Goal: Check status: Check status

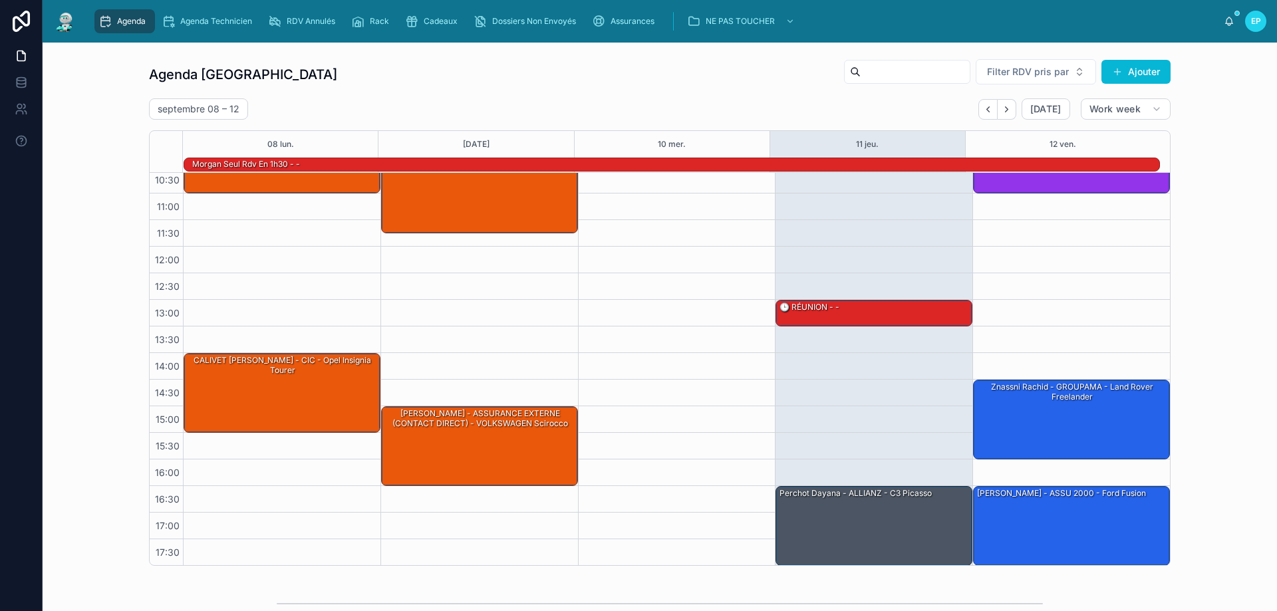
scroll to position [86, 0]
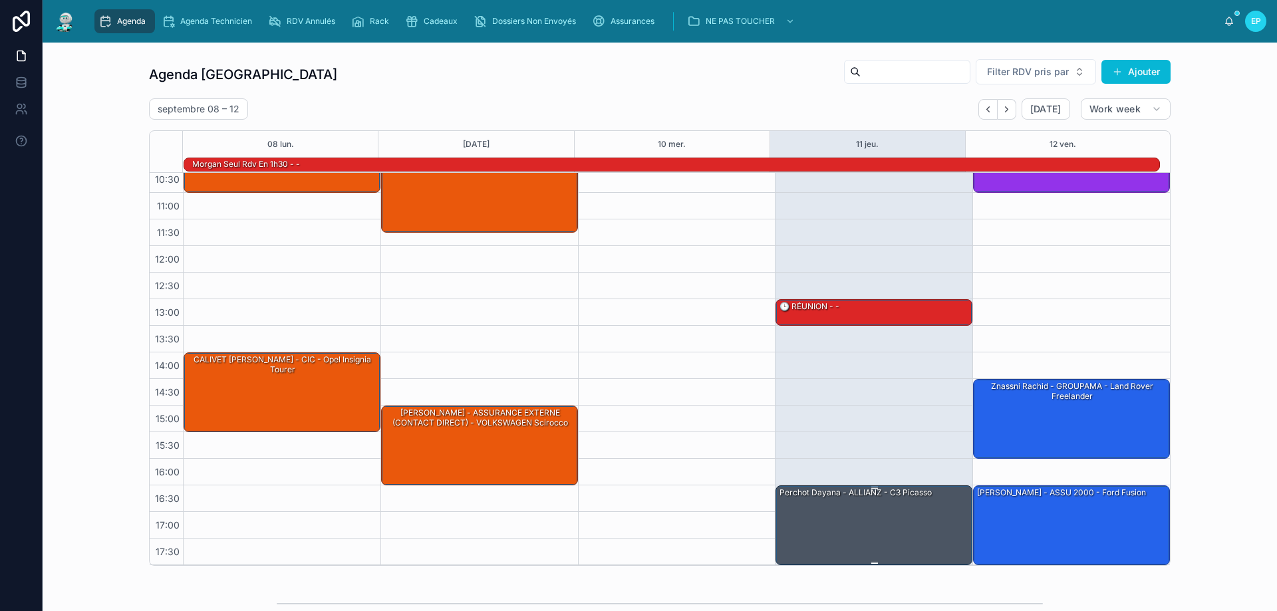
click at [838, 506] on div "Perchot Dayana - ALLIANZ - C3 Picasso" at bounding box center [874, 524] width 193 height 77
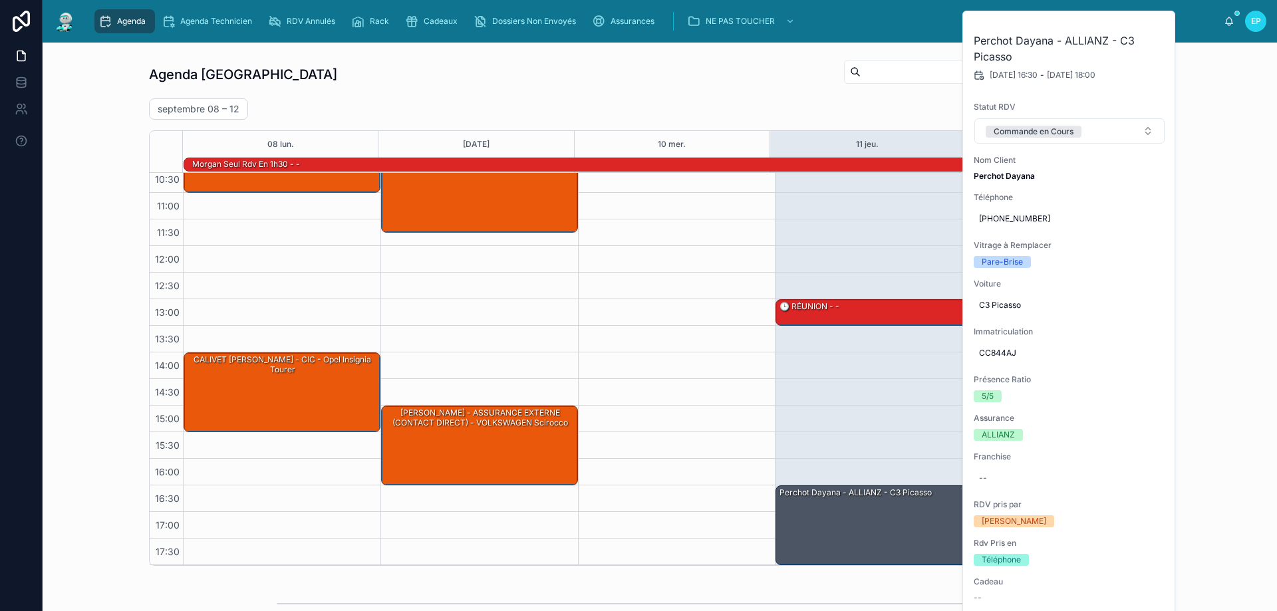
click at [828, 383] on div "13:00 – 13:30 🕒 RÉUNION - - 16:30 – 18:00 [PERSON_NAME] - ALLIANZ - C3 Picasso" at bounding box center [874, 325] width 198 height 479
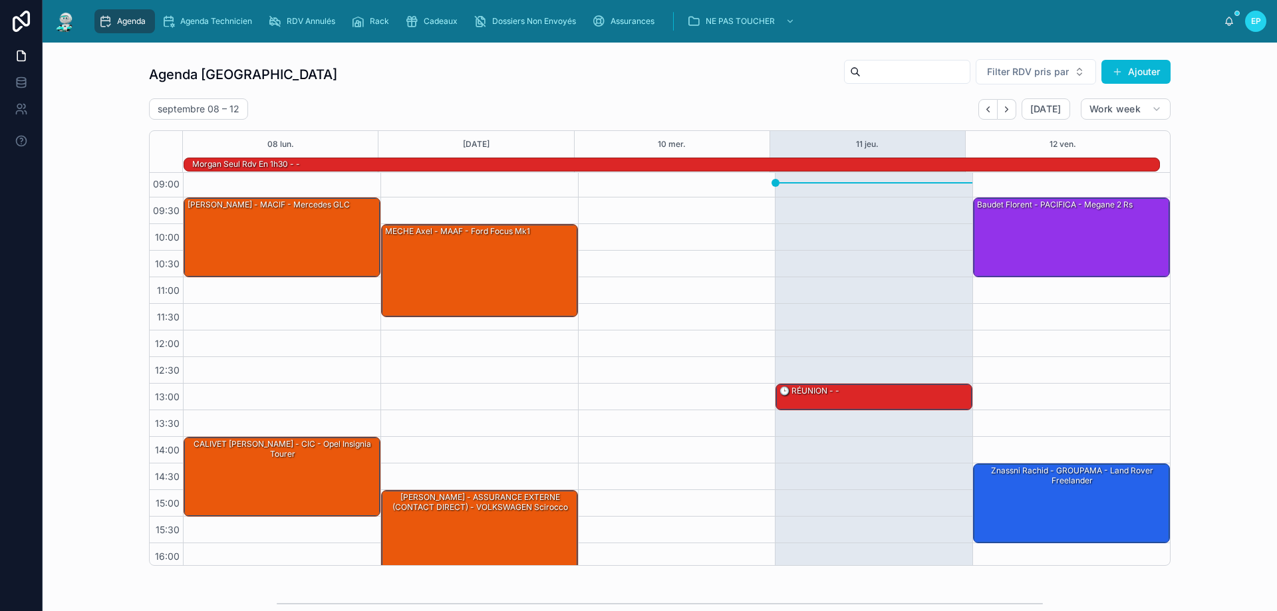
scroll to position [0, 0]
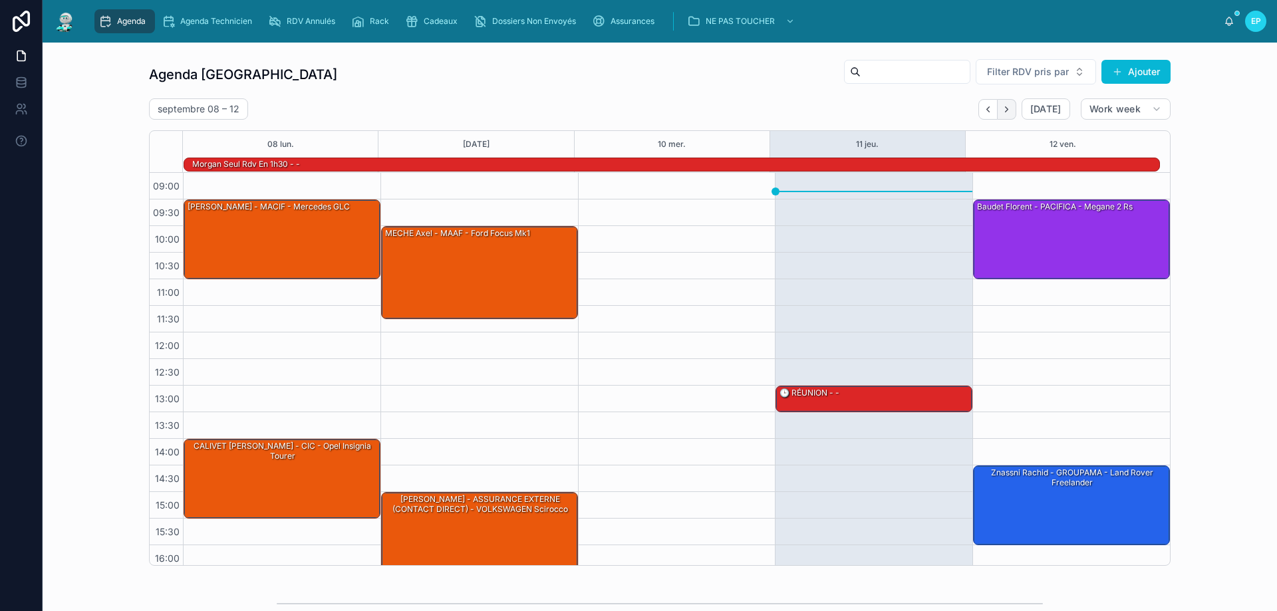
click at [1002, 109] on icon "Next" at bounding box center [1007, 109] width 10 height 10
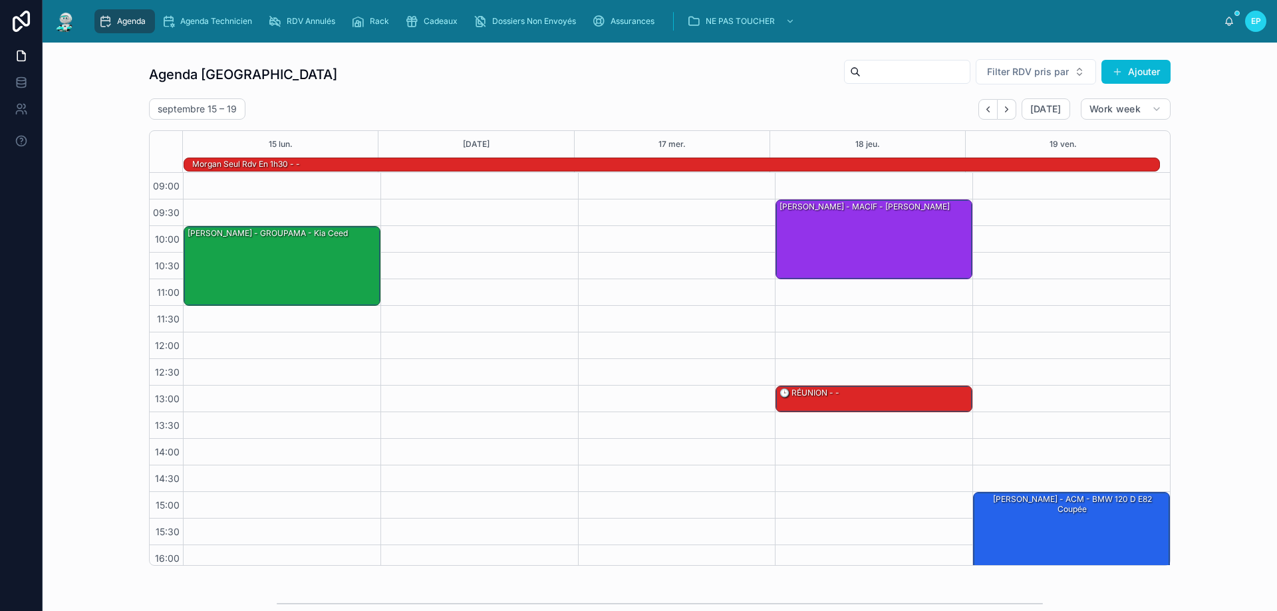
click at [118, 19] on span "Agenda" at bounding box center [131, 21] width 29 height 11
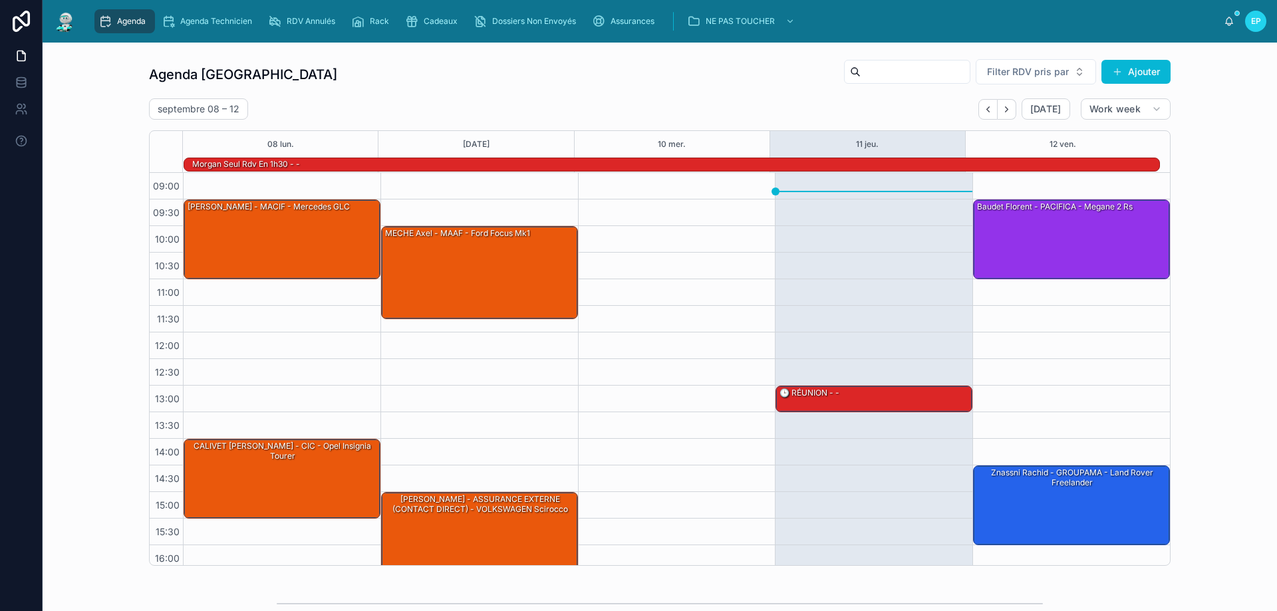
scroll to position [87, 0]
